Goal: Transaction & Acquisition: Purchase product/service

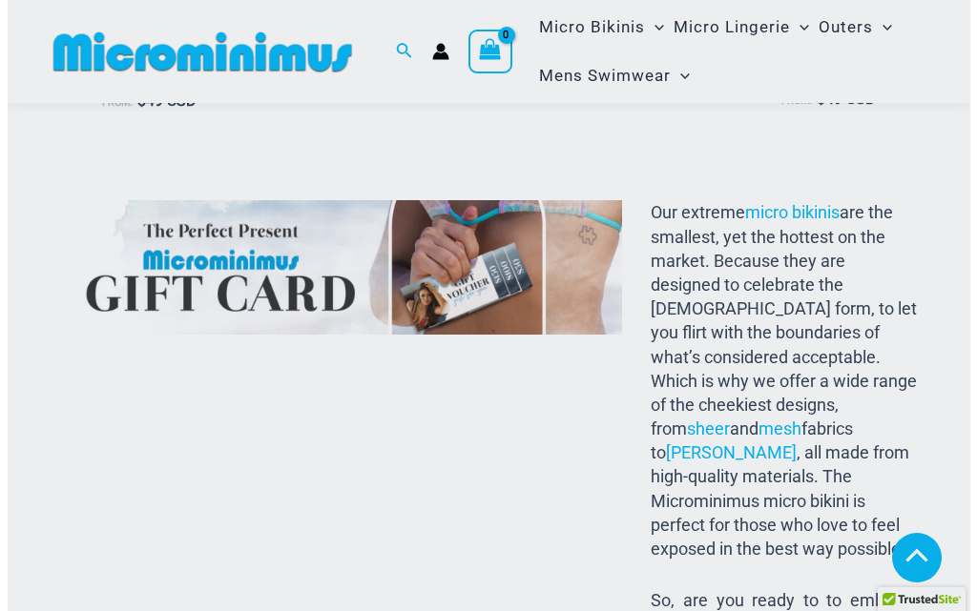
scroll to position [2105, 0]
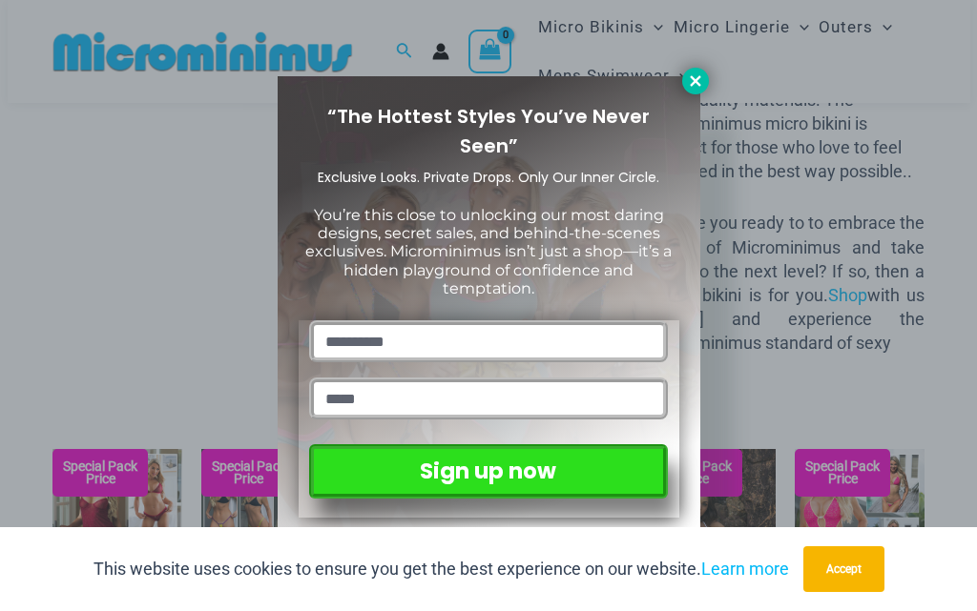
click at [693, 85] on icon at bounding box center [695, 80] width 17 height 17
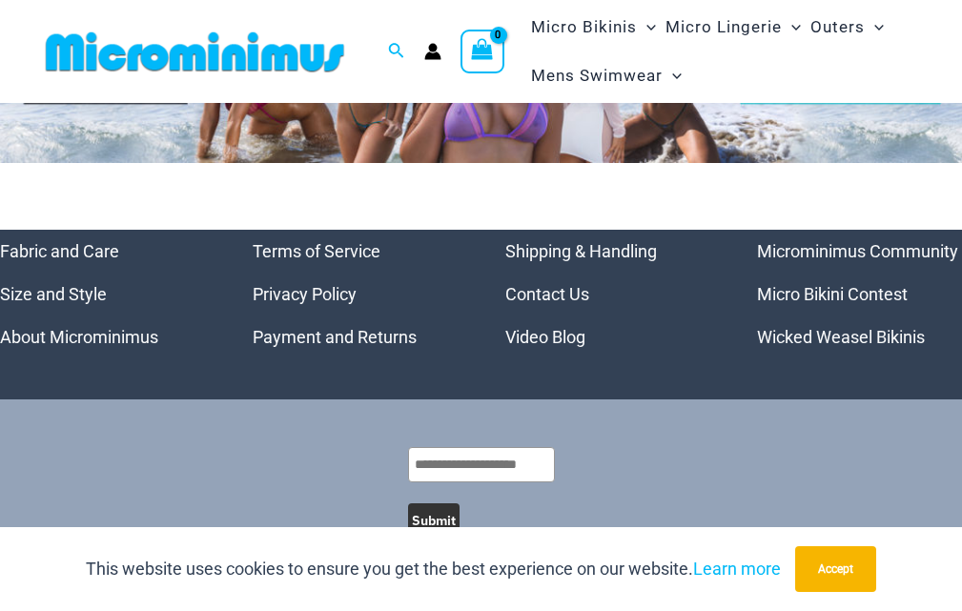
scroll to position [7963, 0]
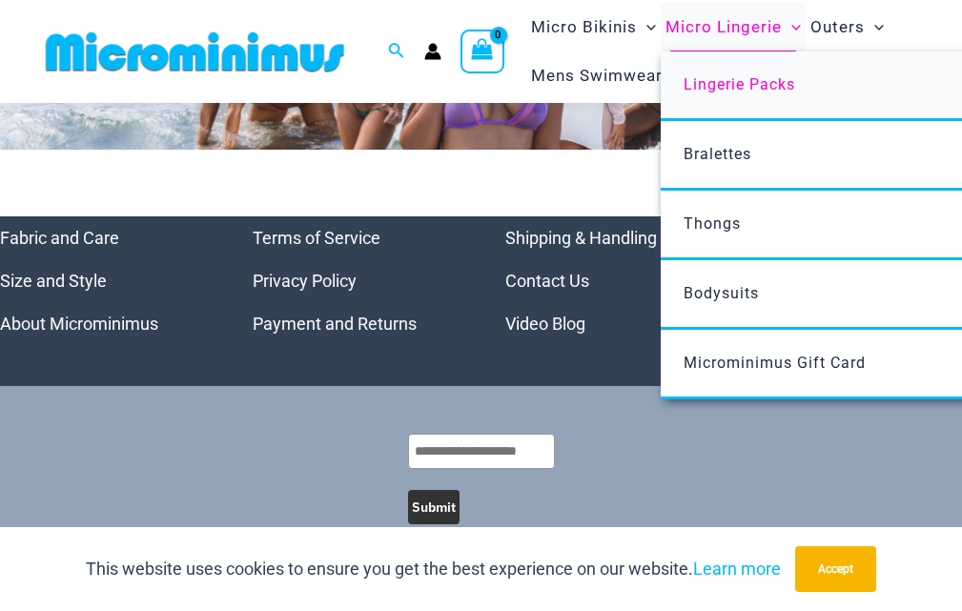
click at [792, 73] on link "Lingerie Packs" at bounding box center [944, 86] width 567 height 70
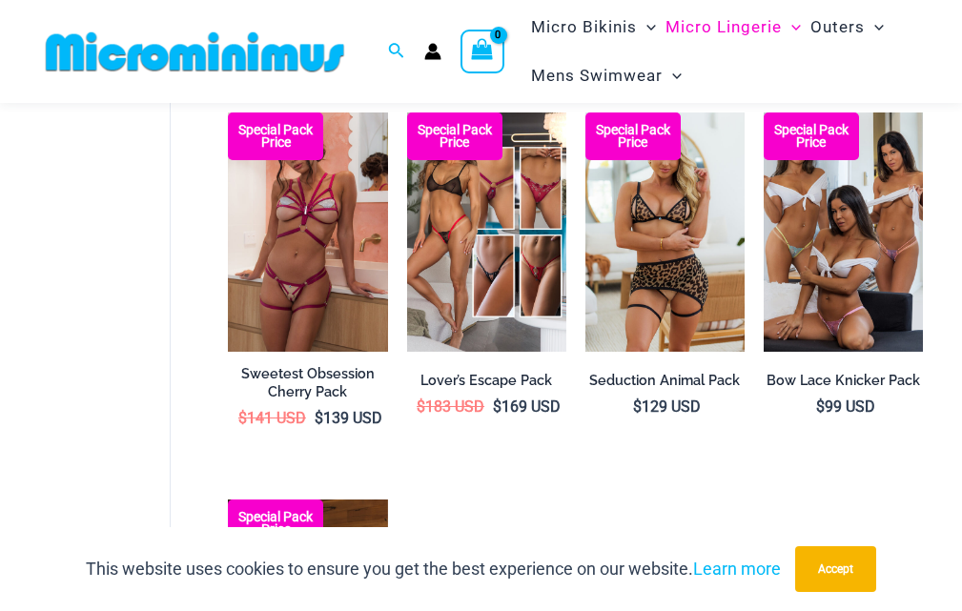
scroll to position [1312, 0]
